Goal: Check status

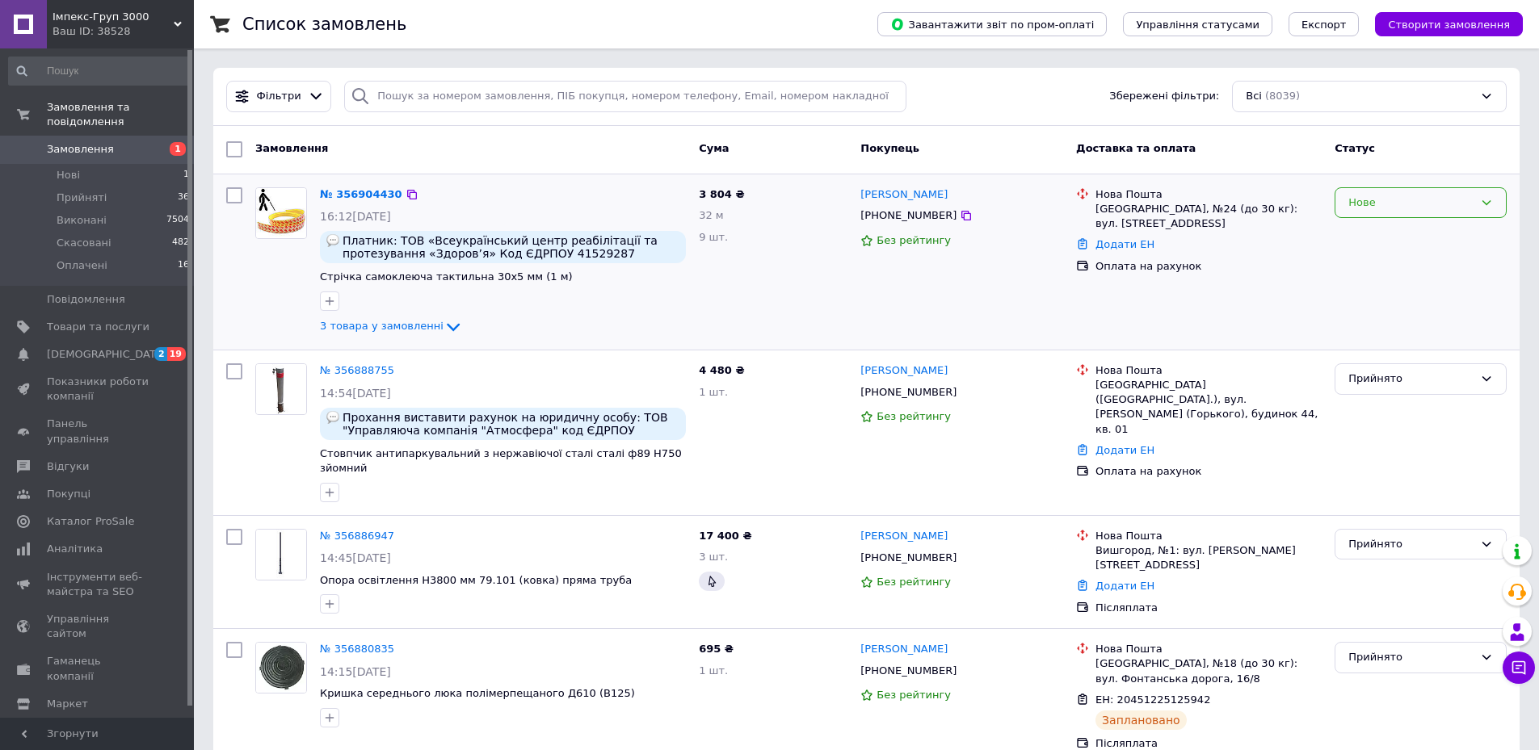
click at [1494, 205] on div "Нове" at bounding box center [1420, 202] width 172 height 31
click at [1395, 239] on li "Прийнято" at bounding box center [1420, 236] width 170 height 30
click at [338, 193] on link "№ 356904430" at bounding box center [357, 194] width 74 height 12
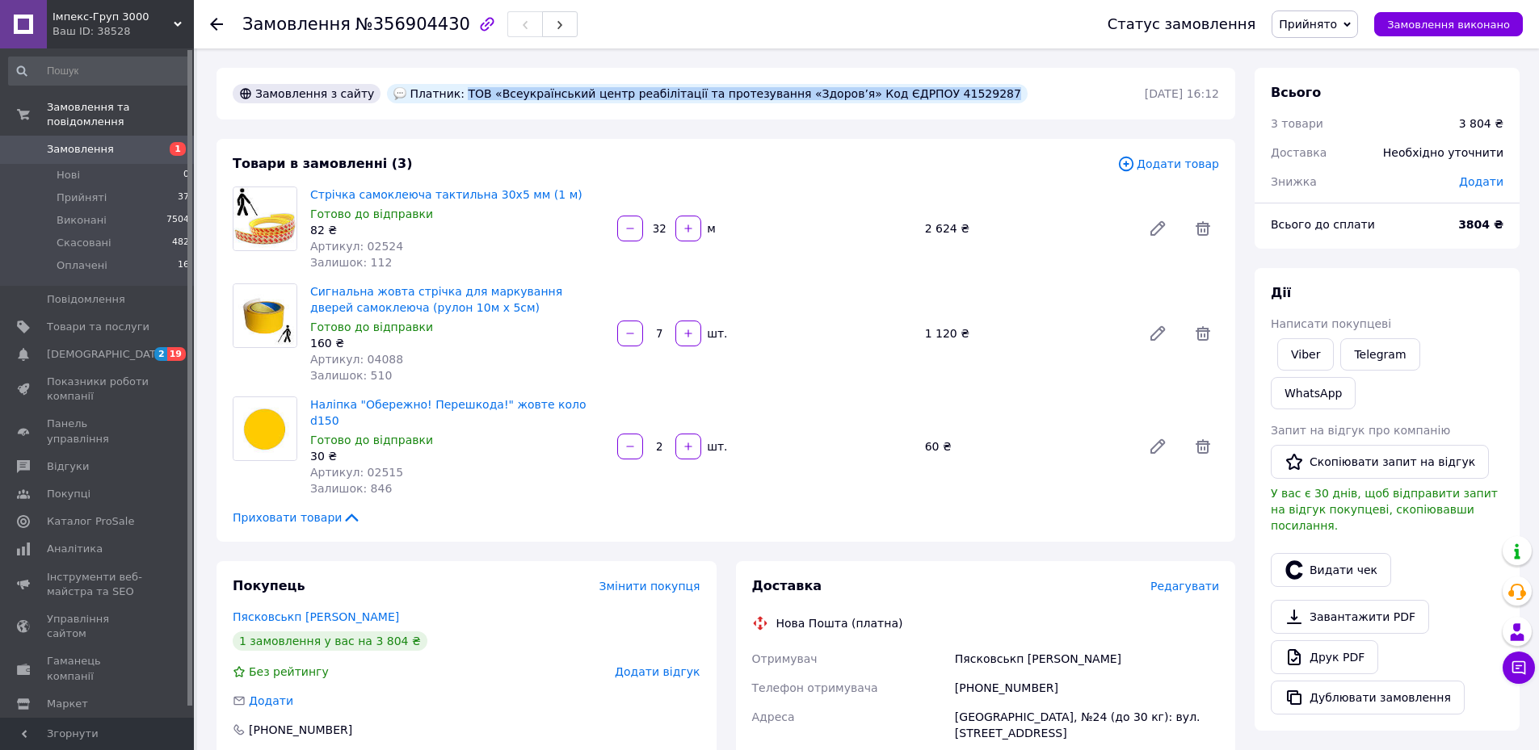
drag, startPoint x: 443, startPoint y: 92, endPoint x: 876, endPoint y: 114, distance: 433.5
click at [876, 114] on div "Замовлення з сайту Платник: ТОВ «Всеукраїнський центр реабілітації та протезува…" at bounding box center [725, 94] width 1018 height 52
click at [793, 96] on div "Платник: ТОВ «Всеукраїнський центр реабілітації та протезування «Здоров’я» Код …" at bounding box center [707, 93] width 640 height 19
drag, startPoint x: 443, startPoint y: 89, endPoint x: 799, endPoint y: 92, distance: 356.2
click at [799, 92] on div "Платник: ТОВ «Всеукраїнський центр реабілітації та протезування «Здоров’я» Код …" at bounding box center [707, 93] width 640 height 19
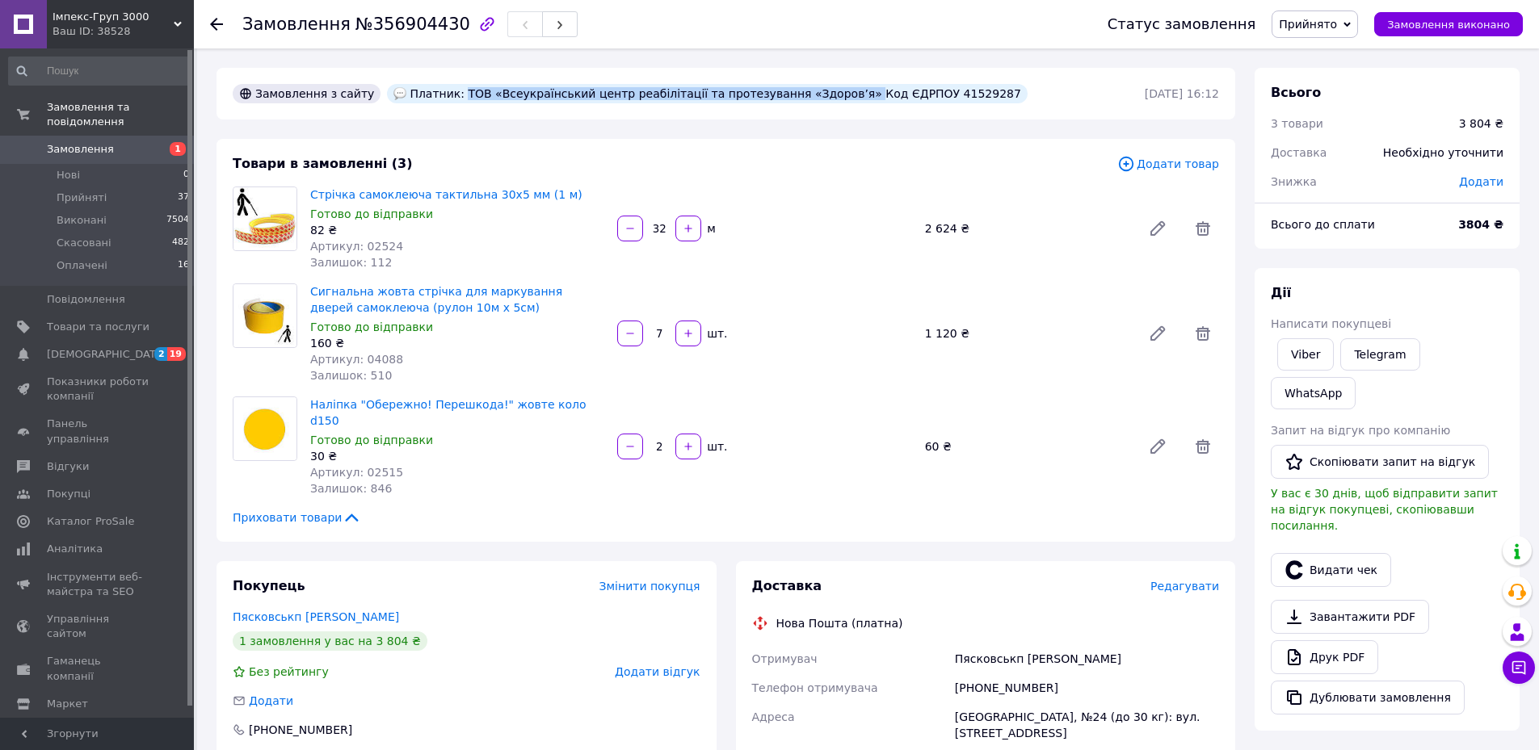
copy div "ТОВ «Всеукраїнський центр реабілітації та протезування «Здоров’я»"
drag, startPoint x: 1060, startPoint y: 645, endPoint x: 955, endPoint y: 637, distance: 105.3
click at [955, 645] on div "Пясковськп [PERSON_NAME]" at bounding box center [1086, 659] width 271 height 29
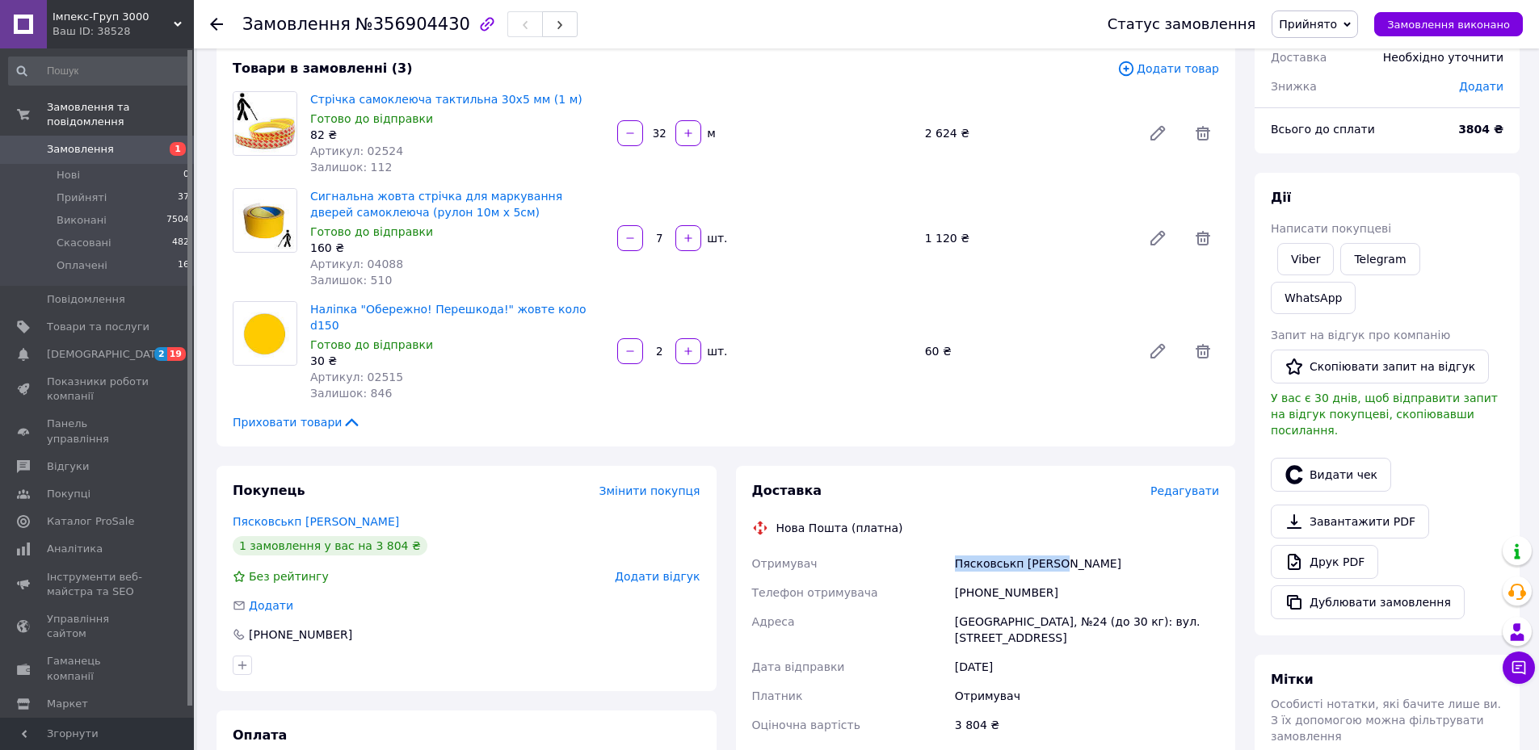
scroll to position [323, 0]
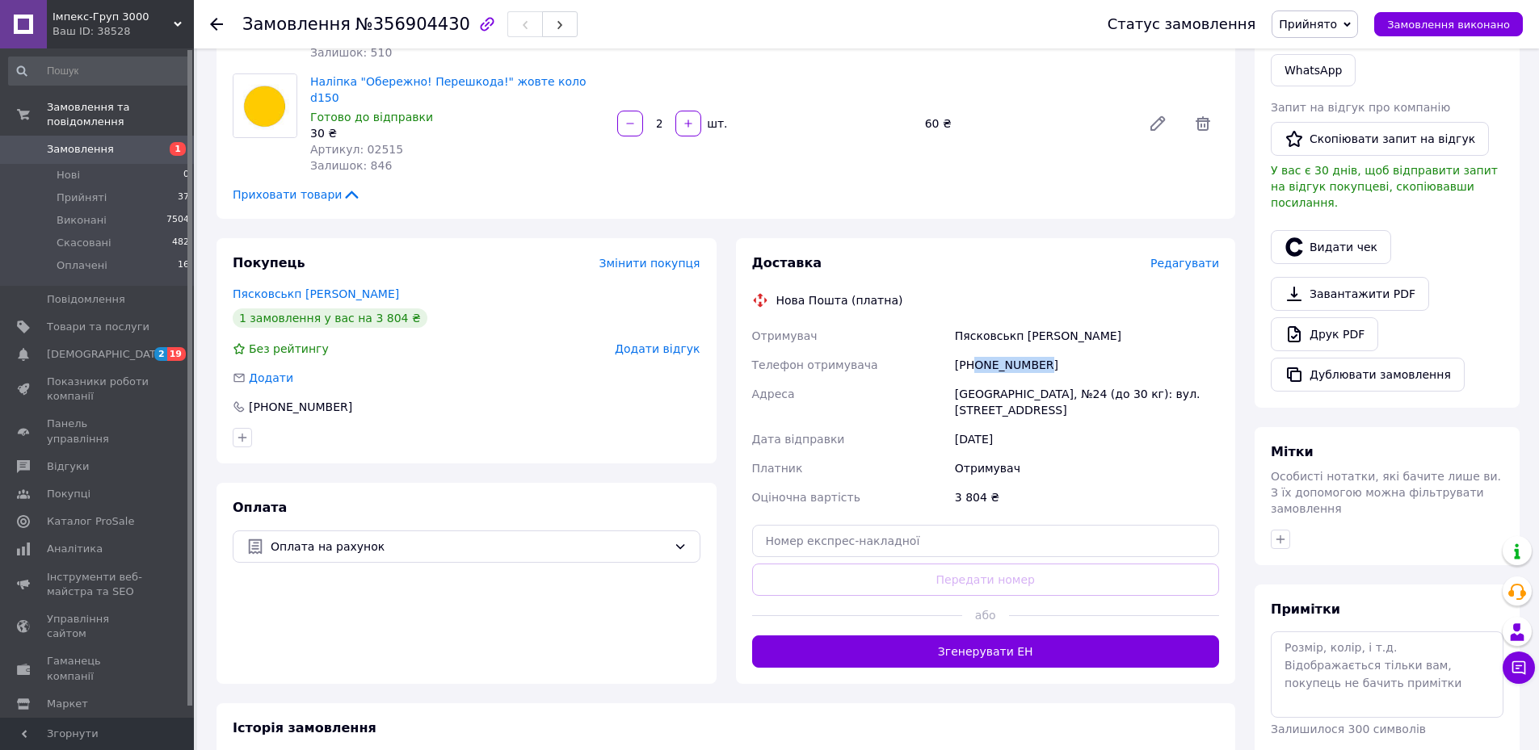
drag, startPoint x: 1041, startPoint y: 350, endPoint x: 975, endPoint y: 348, distance: 66.2
click at [975, 351] on div "[PHONE_NUMBER]" at bounding box center [1086, 365] width 271 height 29
copy div "0964463231"
drag, startPoint x: 1053, startPoint y: 315, endPoint x: 944, endPoint y: 306, distance: 109.4
click at [944, 321] on div "Отримувач [GEOGRAPHIC_DATA] [PERSON_NAME] Телефон отримувача [PHONE_NUMBER] Адр…" at bounding box center [986, 416] width 474 height 191
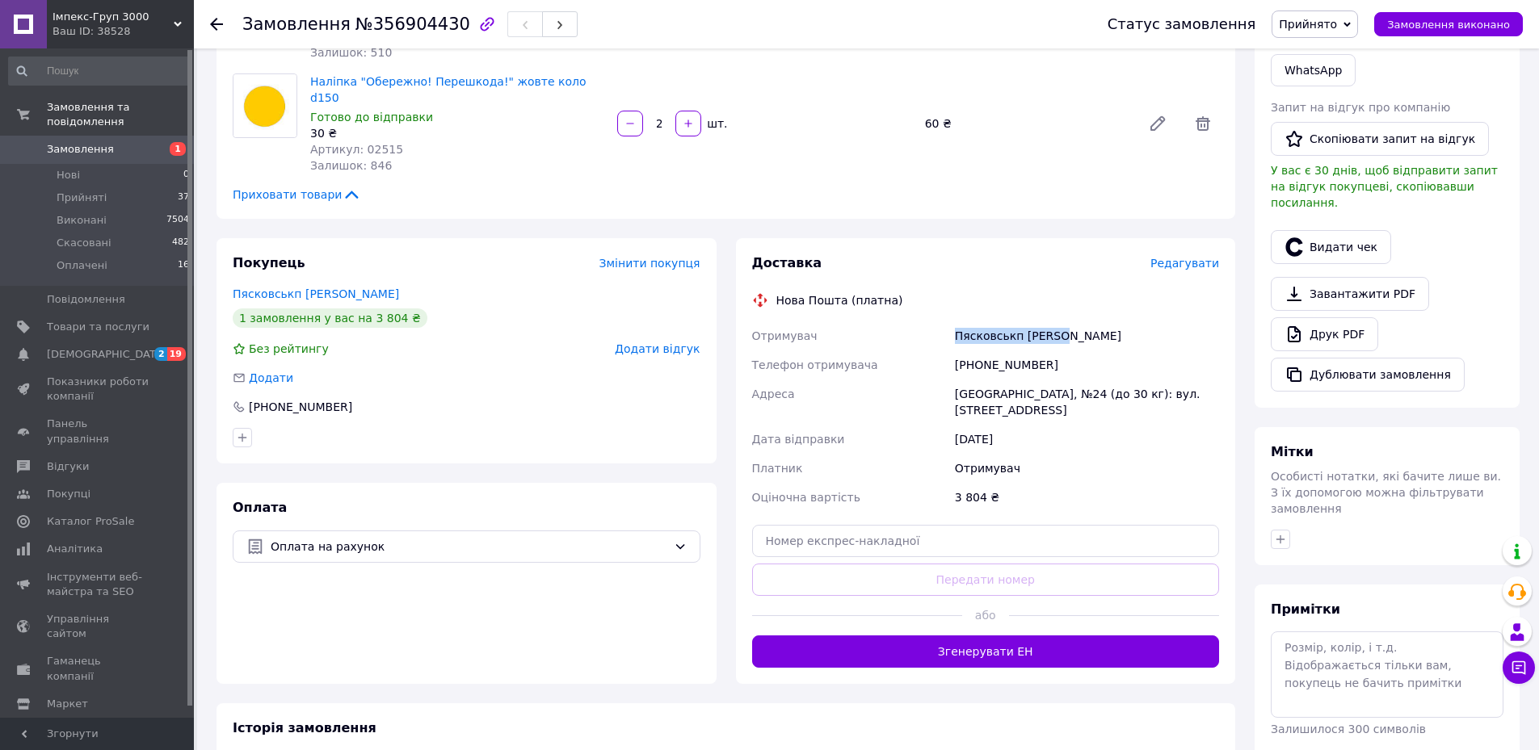
copy div "Отримувач [GEOGRAPHIC_DATA] [PERSON_NAME]"
drag, startPoint x: 538, startPoint y: 629, endPoint x: 697, endPoint y: 540, distance: 182.2
click at [539, 627] on div "Оплата Оплата на рахунок" at bounding box center [466, 583] width 500 height 201
drag, startPoint x: 952, startPoint y: 377, endPoint x: 1072, endPoint y: 376, distance: 119.5
click at [1072, 380] on div "[GEOGRAPHIC_DATA], №24 (до 30 кг): вул. [STREET_ADDRESS]" at bounding box center [1086, 402] width 271 height 45
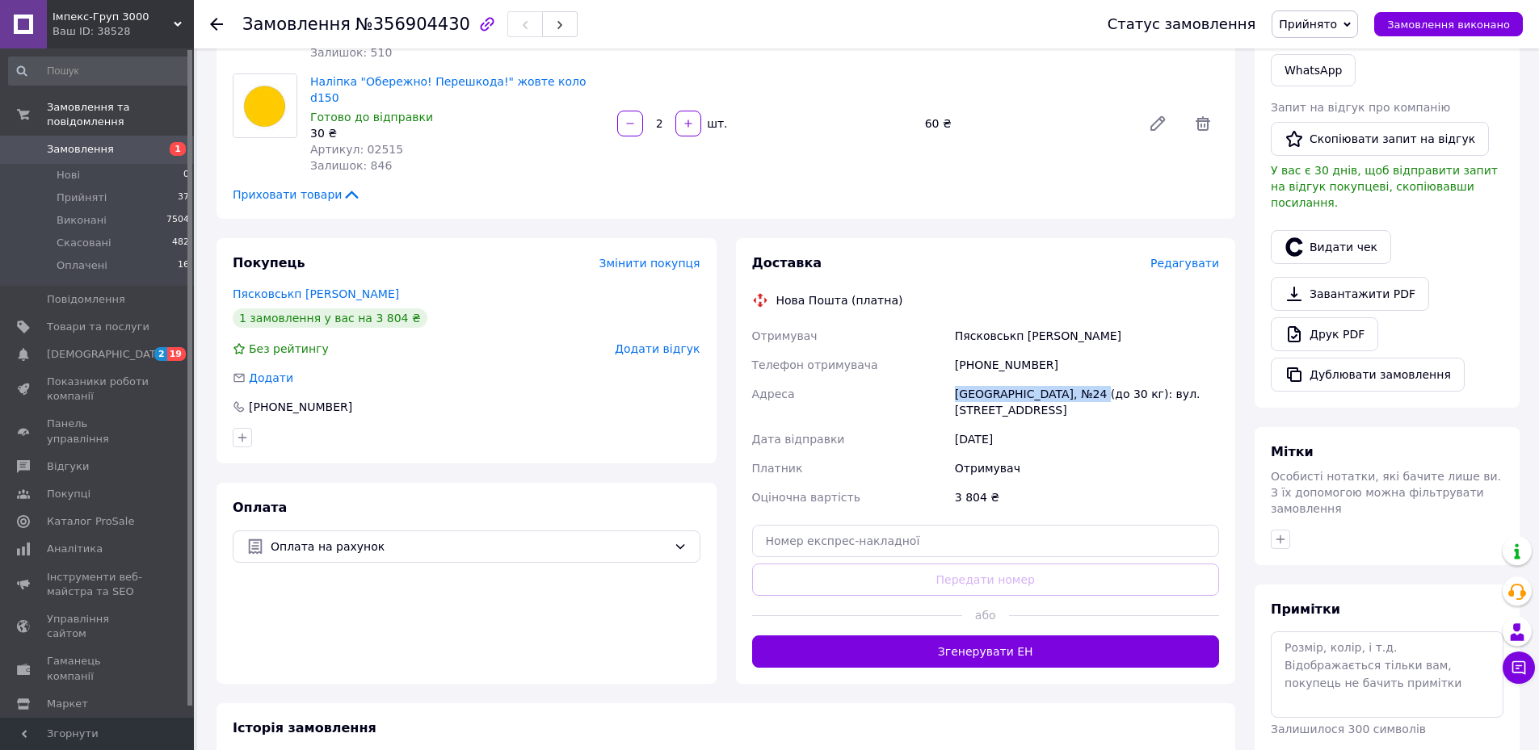
copy div "Одеса, №24 (до 30 кг):"
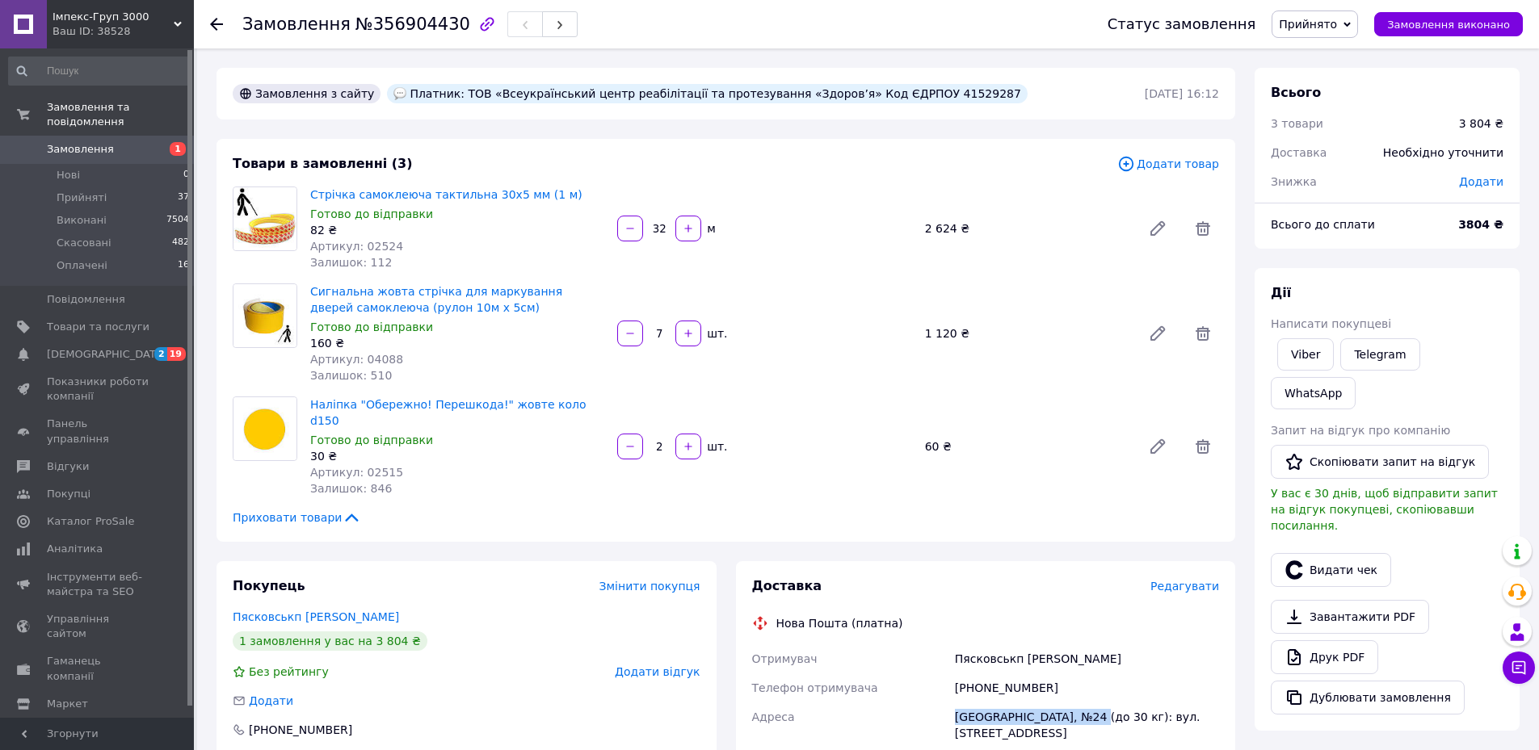
click at [151, 142] on span "1" at bounding box center [171, 149] width 44 height 15
